Goal: Task Accomplishment & Management: Manage account settings

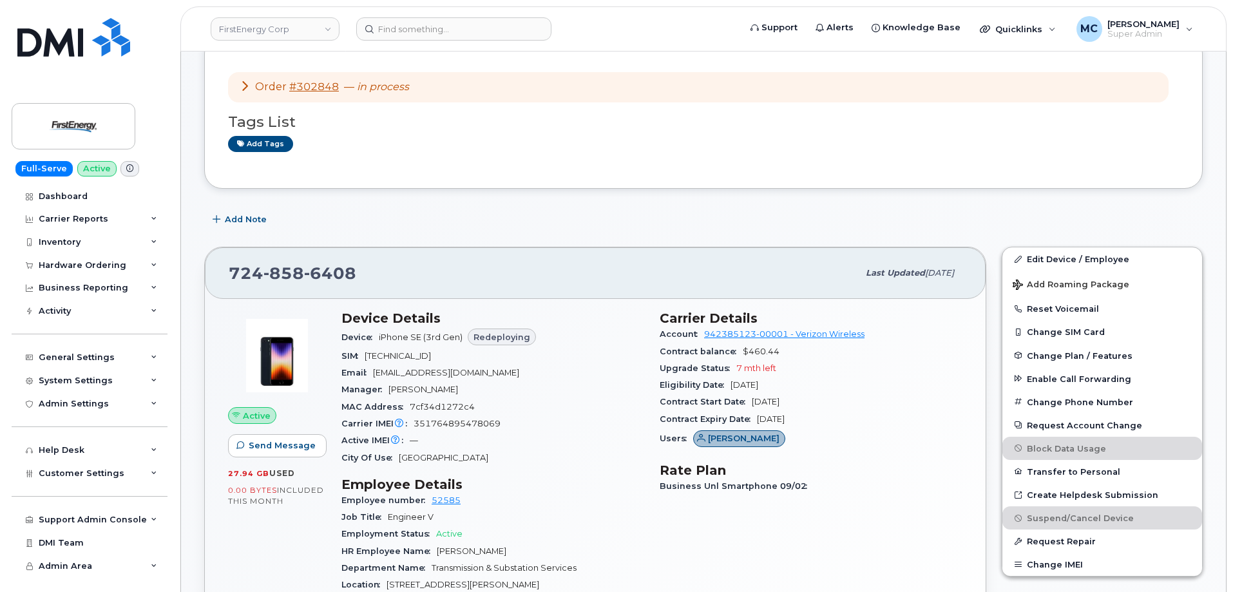
scroll to position [233, 0]
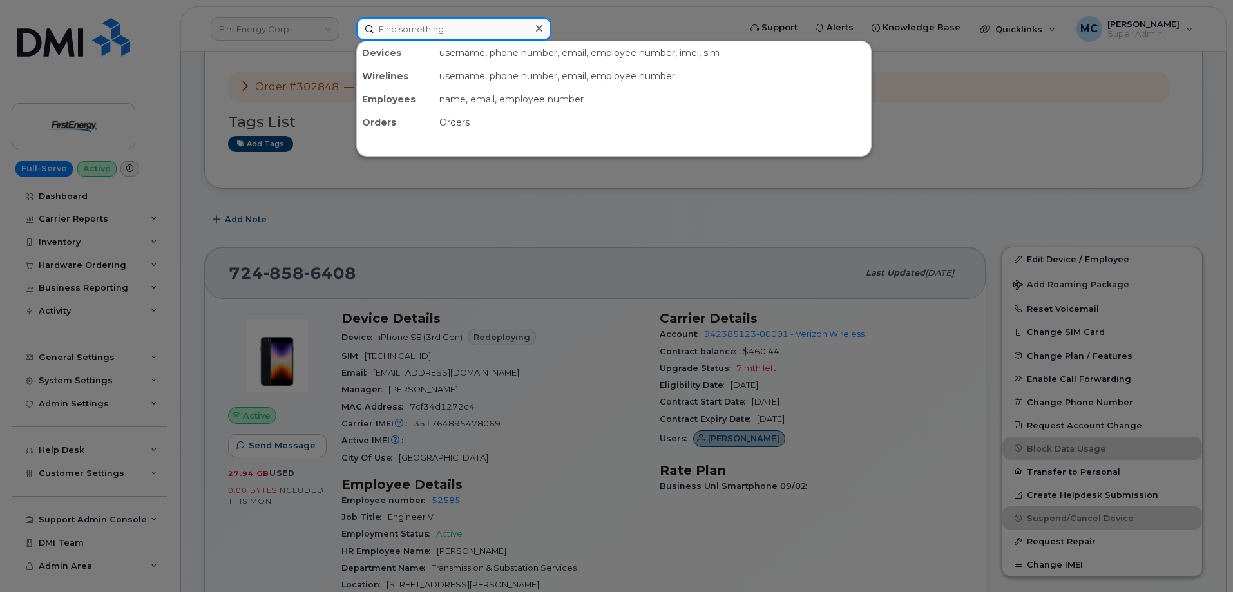
click at [500, 31] on input at bounding box center [453, 28] width 195 height 23
paste input "[PERSON_NAME]"
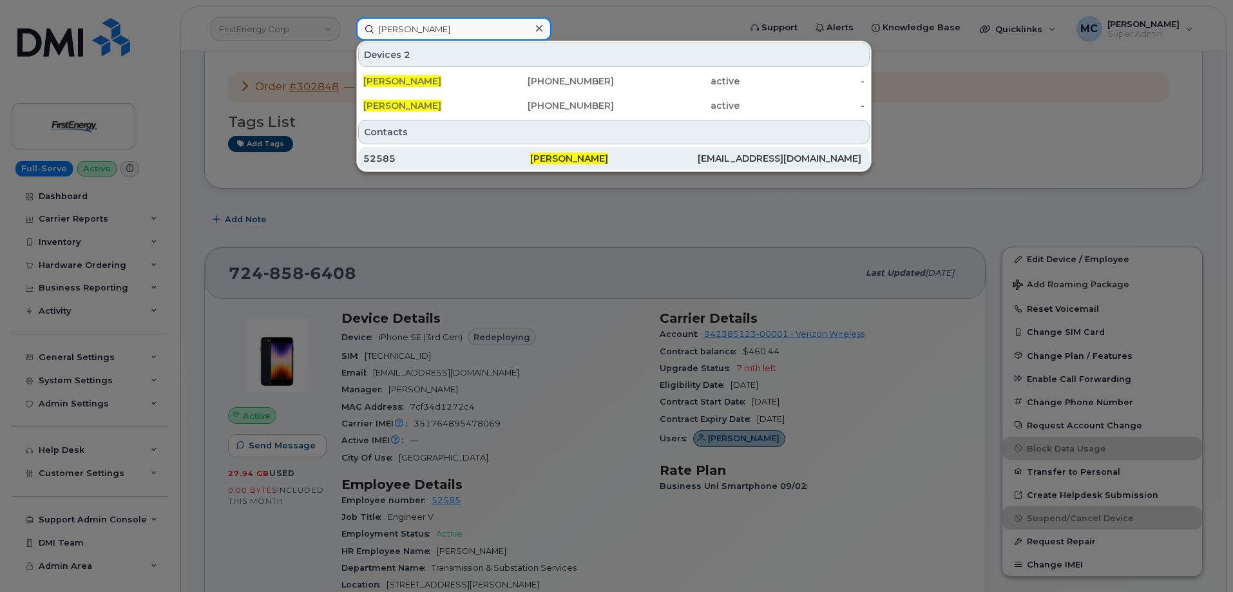
type input "[PERSON_NAME]"
click at [569, 158] on span "[PERSON_NAME]" at bounding box center [569, 159] width 78 height 12
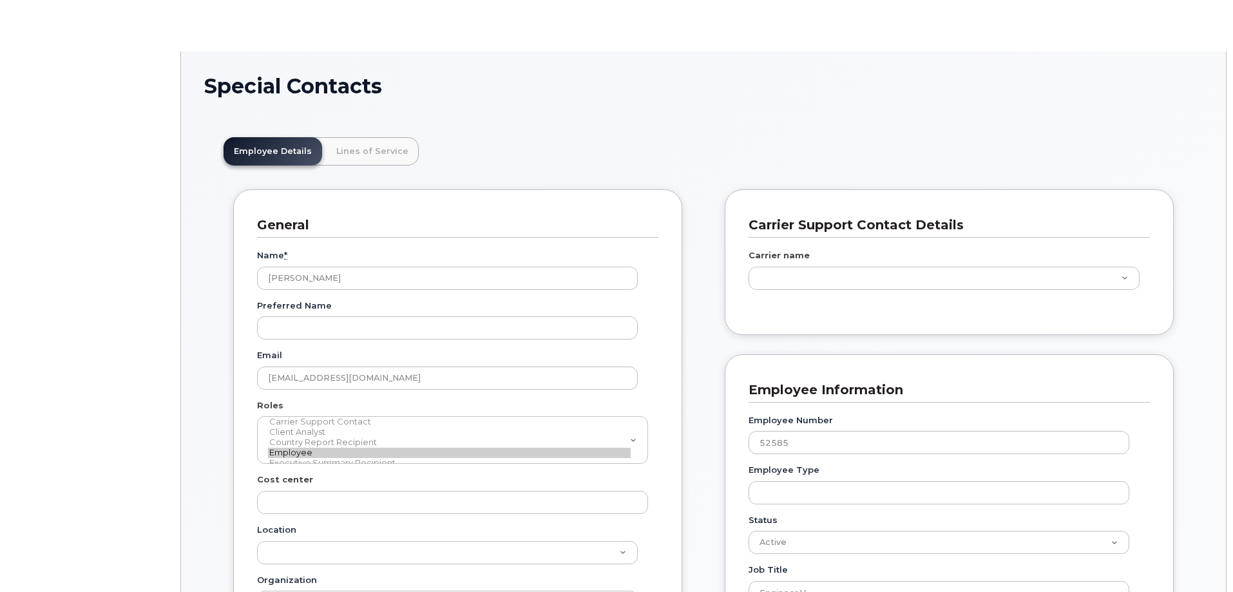
type input "29510495"
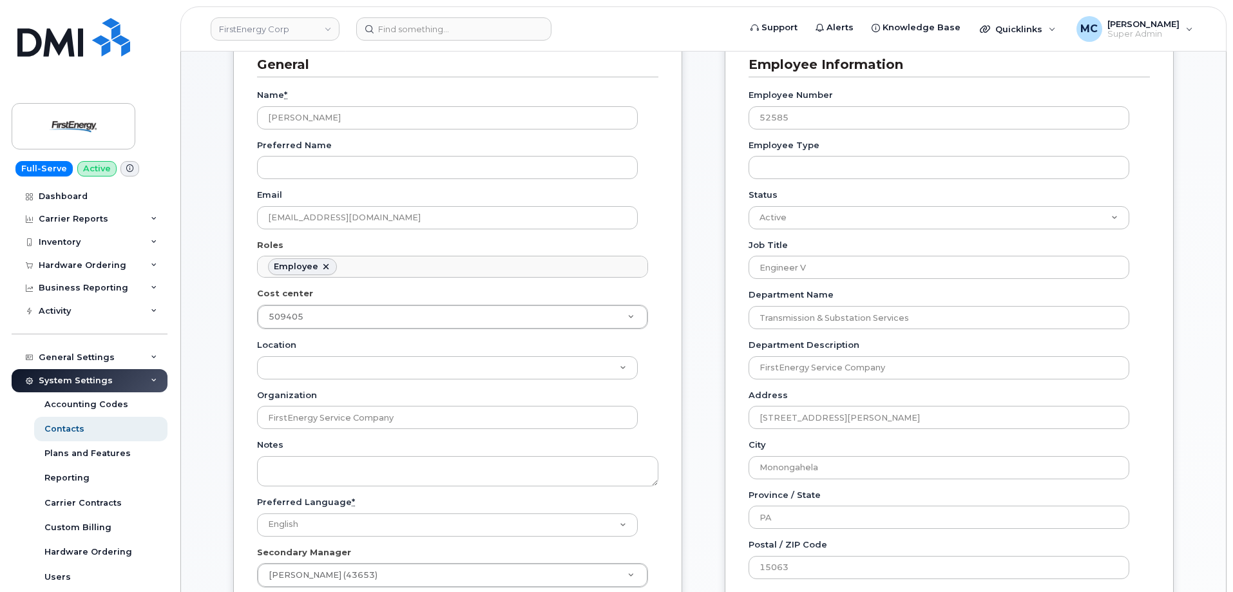
scroll to position [166, 0]
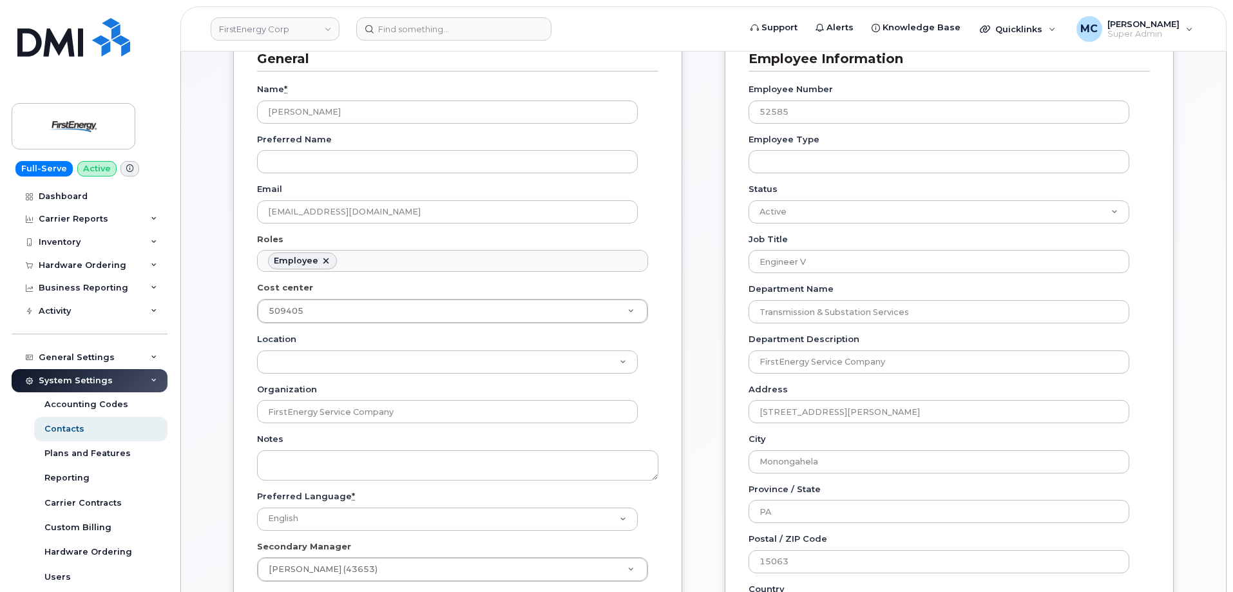
click at [1173, 185] on div "Carrier Support Contact Details Carrier name Carrier name Carrier name Internat…" at bounding box center [949, 440] width 468 height 835
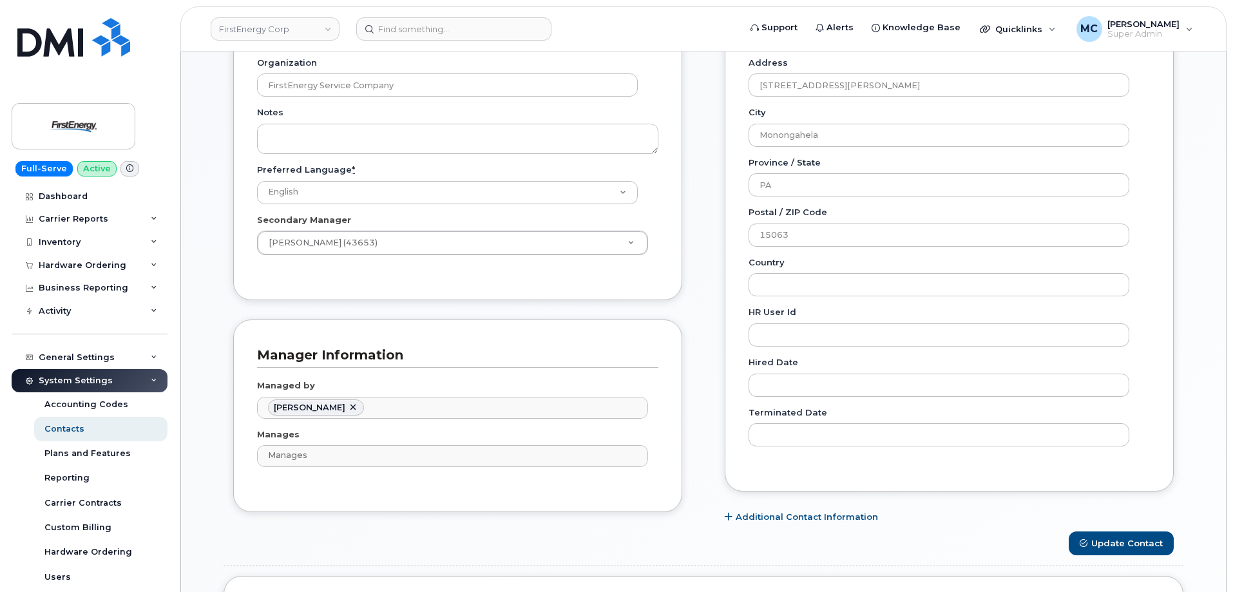
scroll to position [500, 0]
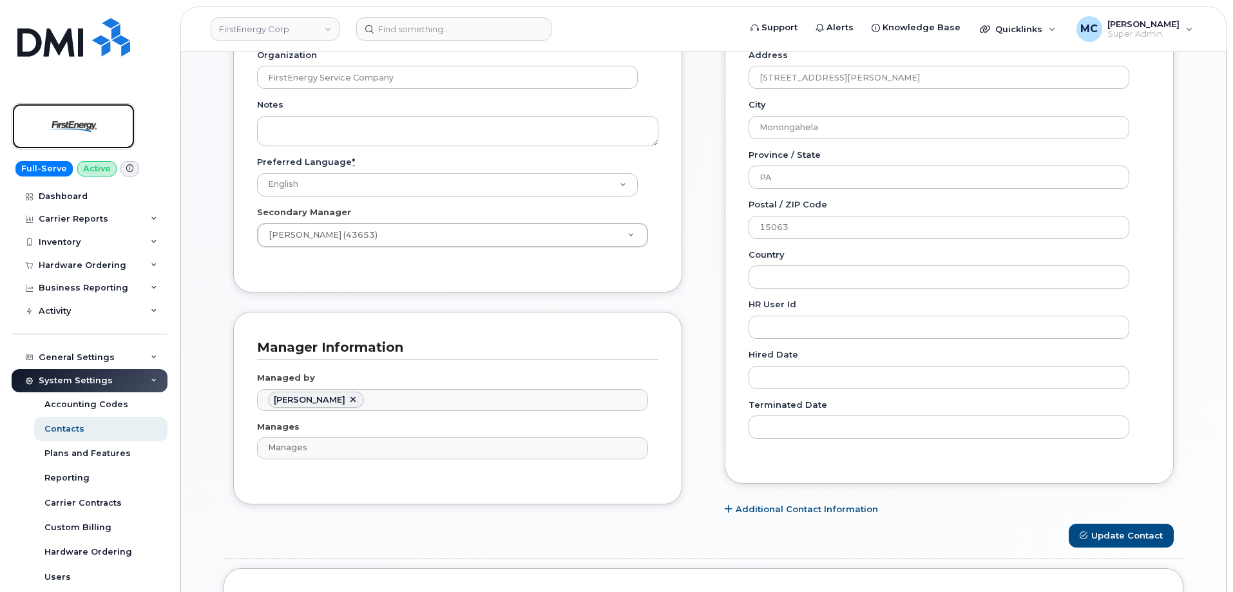
click at [53, 120] on img at bounding box center [73, 126] width 99 height 37
